Goal: Task Accomplishment & Management: Complete application form

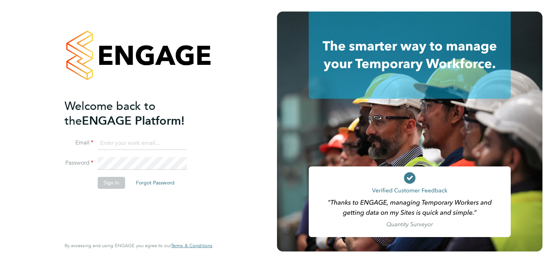
type input "dunfordconor@gmail.com"
click at [115, 181] on button "Sign In" at bounding box center [111, 183] width 27 height 12
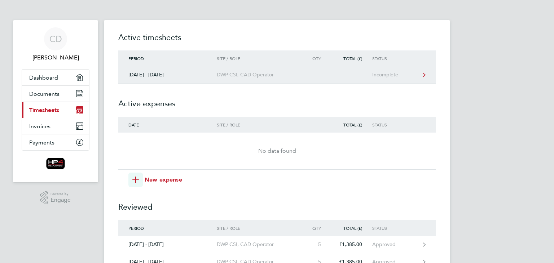
click at [389, 83] on link "[DATE] - [DATE] DWP CSI, CAD Operator Incomplete" at bounding box center [276, 74] width 317 height 17
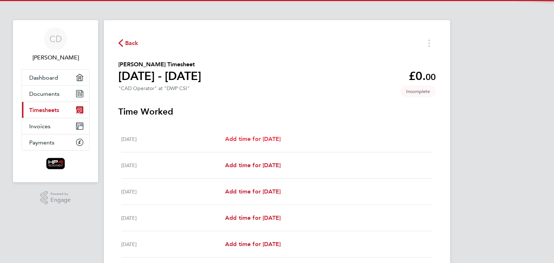
click at [253, 143] on link "Add time for [DATE]" at bounding box center [253, 139] width 56 height 9
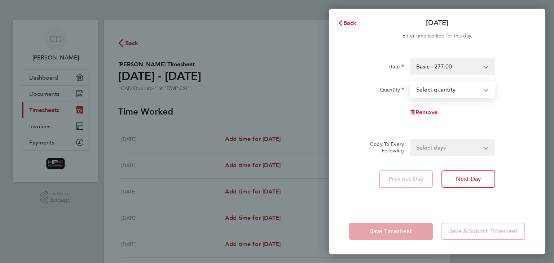
click at [433, 93] on select "Select quantity 0.5 1" at bounding box center [447, 89] width 75 height 16
select select "1"
click at [410, 81] on select "Select quantity 0.5 1" at bounding box center [447, 89] width 75 height 16
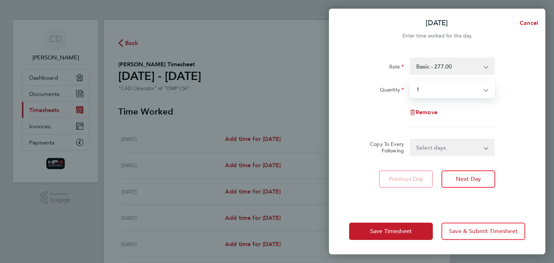
click at [430, 141] on select "Select days Day Weekday (Mon-Fri) Weekend (Sat-Sun) [DATE] [DATE] [DATE] [DATE]…" at bounding box center [448, 147] width 76 height 16
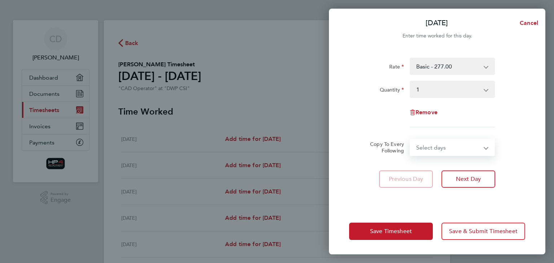
select select "WEEKDAY"
click at [410, 139] on select "Select days Day Weekday (Mon-Fri) Weekend (Sat-Sun) [DATE] [DATE] [DATE] [DATE]…" at bounding box center [448, 147] width 76 height 16
select select "[DATE]"
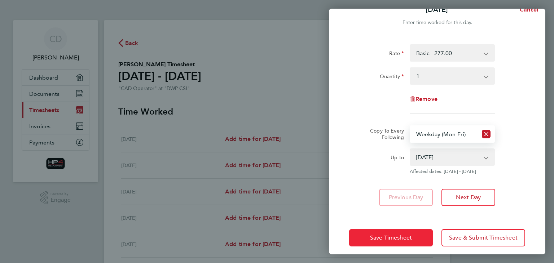
scroll to position [19, 0]
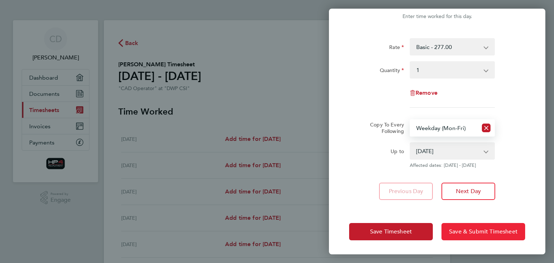
click at [457, 228] on span "Save & Submit Timesheet" at bounding box center [483, 231] width 68 height 7
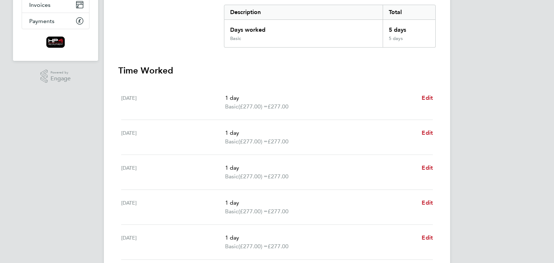
scroll to position [199, 0]
